Goal: Information Seeking & Learning: Learn about a topic

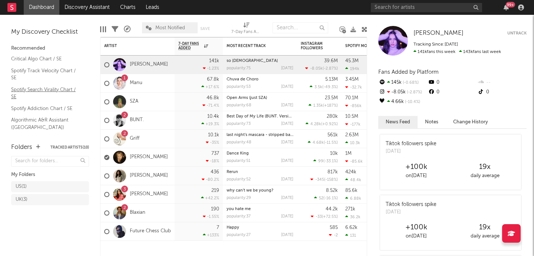
click at [43, 89] on link "Spotify Search Virality Chart / SE" at bounding box center [46, 93] width 70 height 15
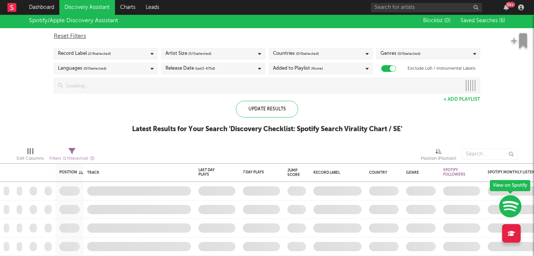
checkbox input "true"
